Goal: Transaction & Acquisition: Book appointment/travel/reservation

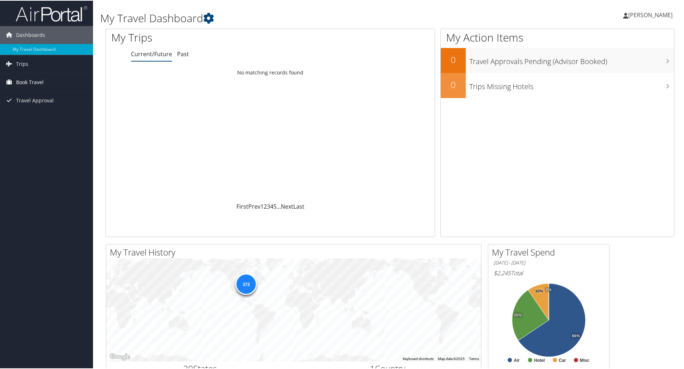
click at [38, 81] on span "Book Travel" at bounding box center [30, 82] width 28 height 18
click at [35, 117] on link "Book/Manage Online Trips" at bounding box center [46, 117] width 93 height 11
